Goal: Information Seeking & Learning: Learn about a topic

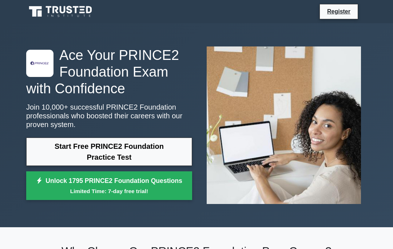
click at [97, 158] on link "Start Free PRINCE2 Foundation Practice Test" at bounding box center [109, 152] width 166 height 28
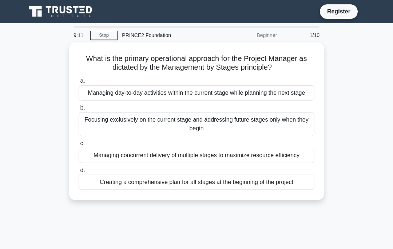
click at [116, 95] on div "Managing day-to-day activities within the current stage while planning the next…" at bounding box center [197, 92] width 236 height 15
click at [79, 84] on input "a. Managing day-to-day activities within the current stage while planning the n…" at bounding box center [79, 81] width 0 height 5
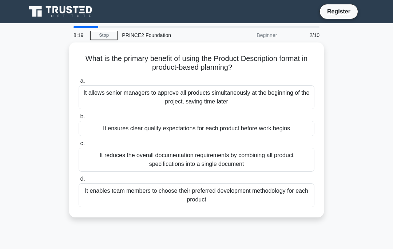
click at [99, 128] on div "It ensures clear quality expectations for each product before work begins" at bounding box center [197, 128] width 236 height 15
click at [79, 119] on input "b. It ensures clear quality expectations for each product before work begins" at bounding box center [79, 117] width 0 height 5
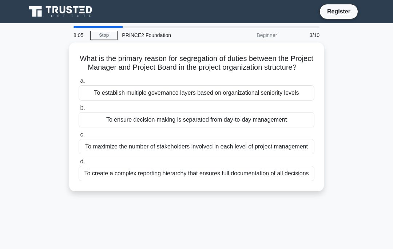
click at [102, 128] on div "To ensure decision-making is separated from day-to-day management" at bounding box center [197, 119] width 236 height 15
click at [79, 111] on input "b. To ensure decision-making is separated from day-to-day management" at bounding box center [79, 108] width 0 height 5
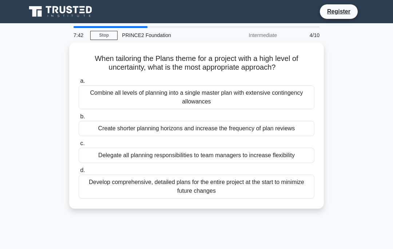
click at [100, 128] on div "Create shorter planning horizons and increase the frequency of plan reviews" at bounding box center [197, 128] width 236 height 15
click at [79, 119] on input "b. Create shorter planning horizons and increase the frequency of plan reviews" at bounding box center [79, 117] width 0 height 5
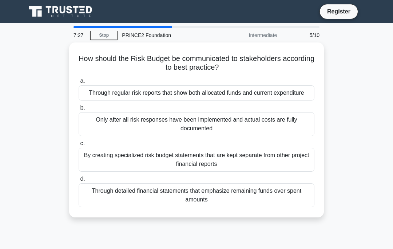
click at [105, 91] on div "Through regular risk reports that show both allocated funds and current expendi…" at bounding box center [197, 92] width 236 height 15
click at [79, 84] on input "a. Through regular risk reports that show both allocated funds and current expe…" at bounding box center [79, 81] width 0 height 5
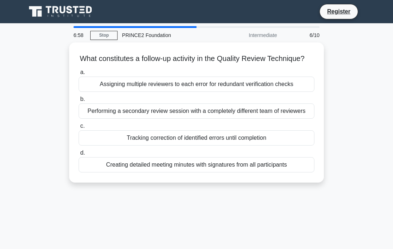
click at [108, 146] on div "Tracking correction of identified errors until completion" at bounding box center [197, 138] width 236 height 15
click at [79, 129] on input "c. Tracking correction of identified errors until completion" at bounding box center [79, 126] width 0 height 5
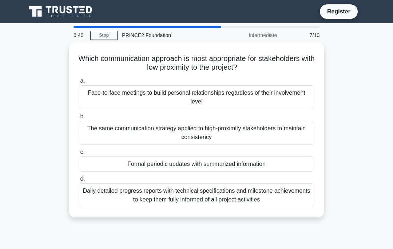
click at [111, 161] on div "Formal periodic updates with summarized information" at bounding box center [197, 164] width 236 height 15
click at [79, 155] on input "c. Formal periodic updates with summarized information" at bounding box center [79, 152] width 0 height 5
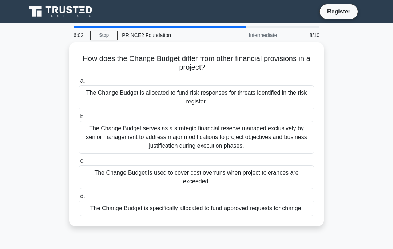
click at [120, 139] on div "The Change Budget serves as a strategic financial reserve managed exclusively b…" at bounding box center [197, 137] width 236 height 33
click at [79, 119] on input "b. The Change Budget serves as a strategic financial reserve managed exclusivel…" at bounding box center [79, 117] width 0 height 5
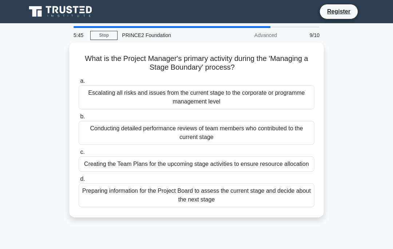
click at [148, 208] on div "Preparing information for the Project Board to assess the current stage and dec…" at bounding box center [197, 196] width 236 height 24
click at [79, 182] on input "d. Preparing information for the Project Board to assess the current stage and …" at bounding box center [79, 179] width 0 height 5
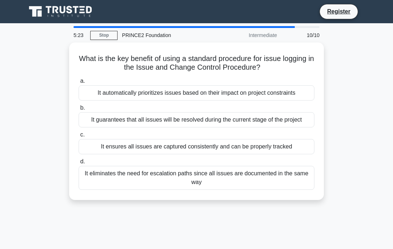
click at [98, 155] on div "It ensures all issues are captured consistently and can be properly tracked" at bounding box center [197, 146] width 236 height 15
click at [79, 137] on input "c. It ensures all issues are captured consistently and can be properly tracked" at bounding box center [79, 135] width 0 height 5
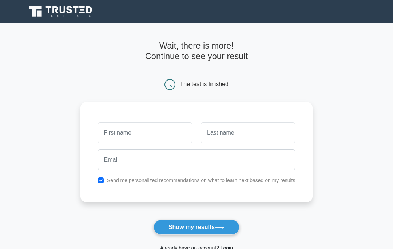
click at [101, 132] on input "text" at bounding box center [145, 133] width 94 height 21
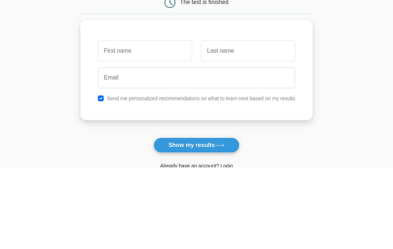
click at [33, 62] on main "Wait, there is more! Continue to see your result The test is finished and the" at bounding box center [196, 153] width 393 height 261
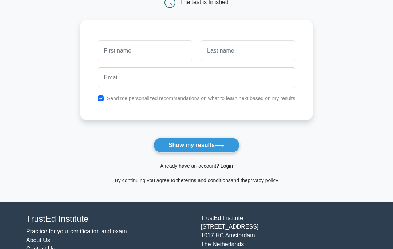
click at [166, 165] on link "Already have an account? Login" at bounding box center [196, 166] width 73 height 6
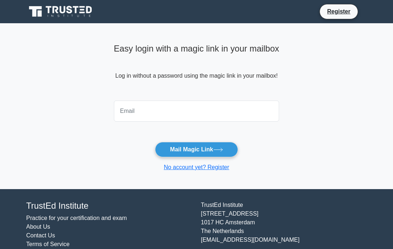
click at [116, 109] on input "email" at bounding box center [196, 111] width 165 height 21
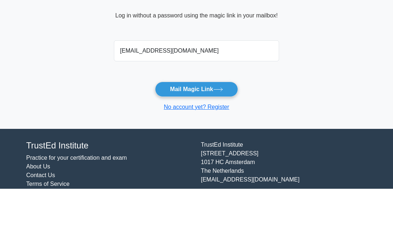
click at [179, 142] on button "Mail Magic Link" at bounding box center [196, 149] width 83 height 15
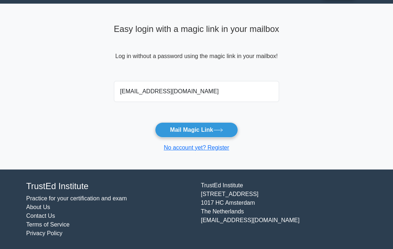
click at [178, 127] on button "Mail Magic Link" at bounding box center [196, 130] width 83 height 15
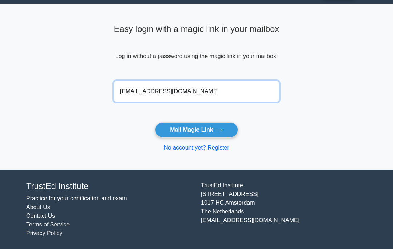
click at [206, 90] on input "kcampbell5@hotmail.com" at bounding box center [196, 91] width 165 height 21
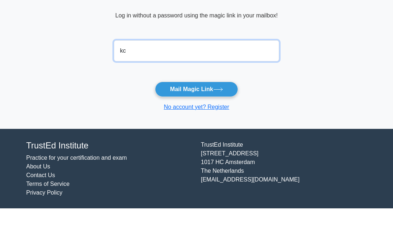
type input "k"
type input "Kcampbell5@hotmail.com"
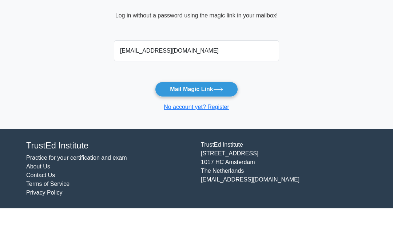
click at [177, 123] on button "Mail Magic Link" at bounding box center [196, 130] width 83 height 15
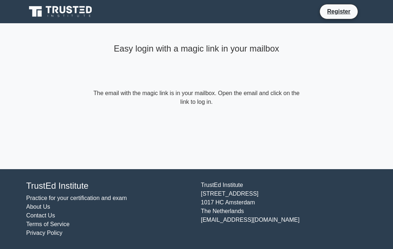
click at [180, 102] on form "The email with the magic link is in your mailbox. Open the email and click on t…" at bounding box center [196, 97] width 209 height 17
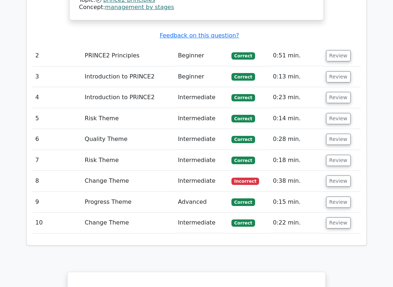
scroll to position [998, 0]
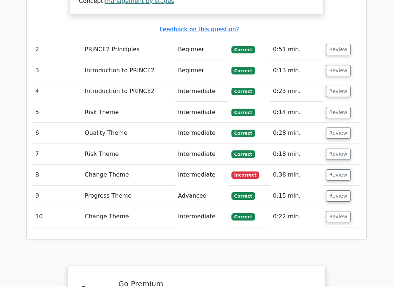
click at [97, 165] on td "Change Theme" at bounding box center [128, 175] width 93 height 21
click at [343, 169] on button "Review" at bounding box center [338, 174] width 25 height 11
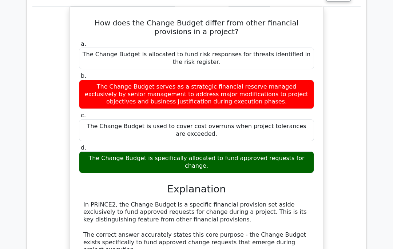
scroll to position [1176, 0]
